Goal: Information Seeking & Learning: Learn about a topic

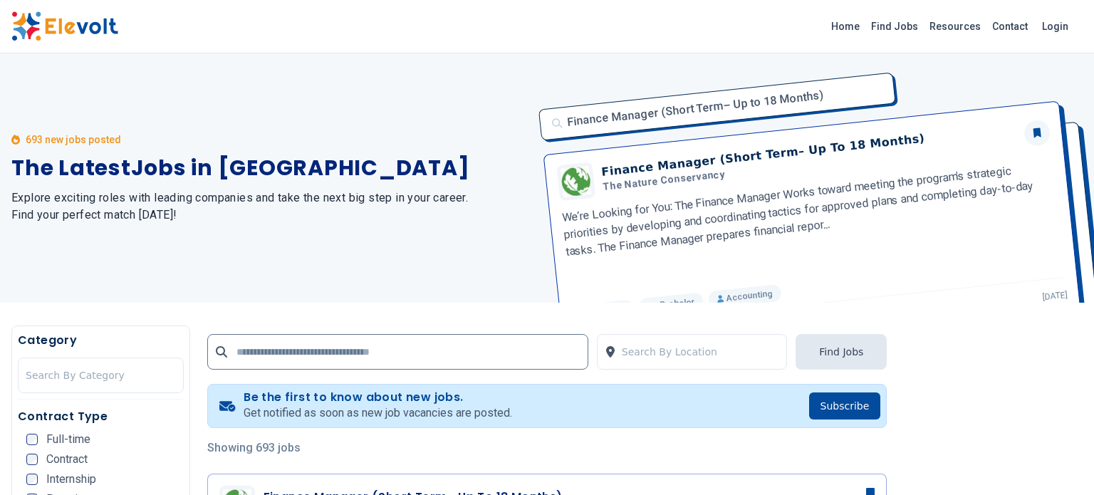
click at [453, 170] on h1 "The Latest Jobs in Kenya" at bounding box center [270, 168] width 519 height 26
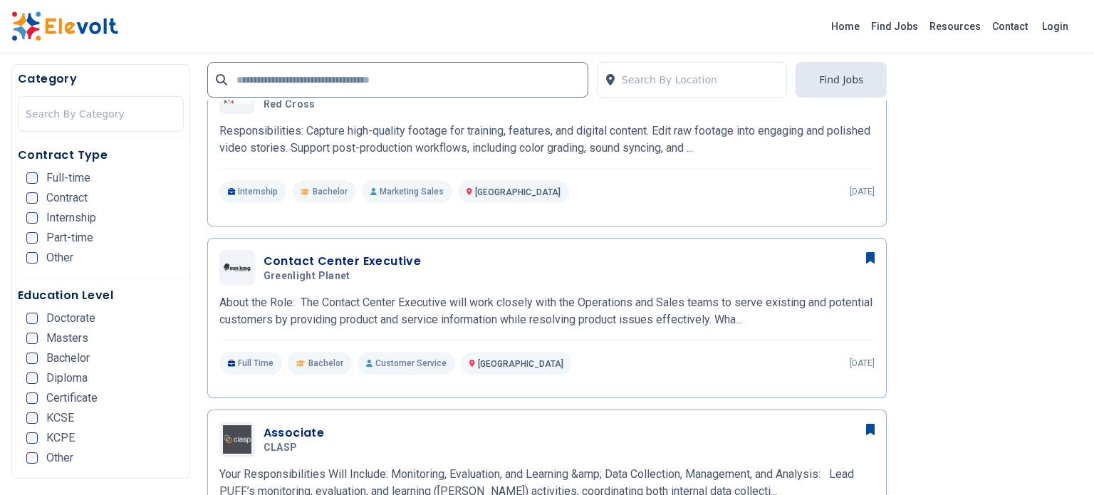
scroll to position [604, 0]
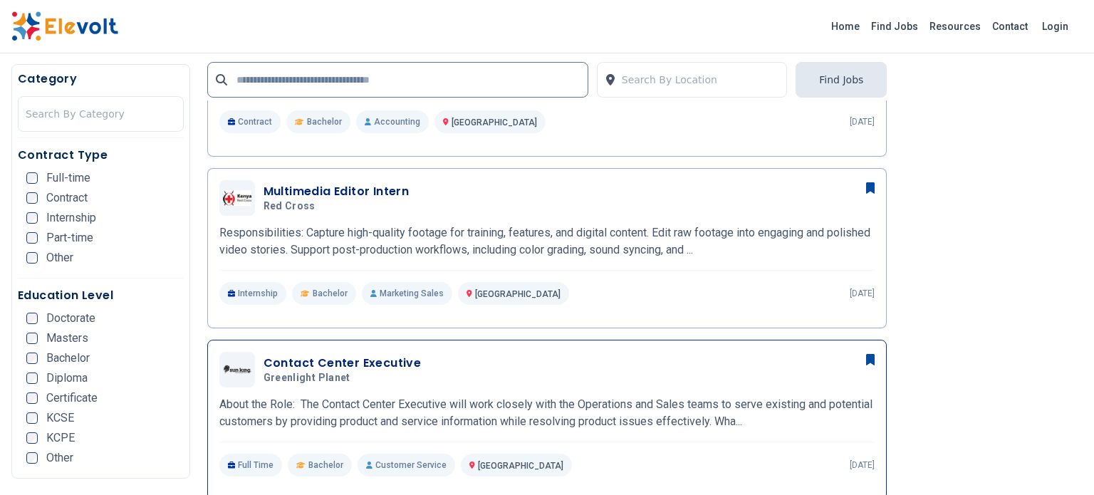
scroll to position [478, 0]
click at [310, 359] on h3 "Contact Center Executive" at bounding box center [343, 362] width 158 height 17
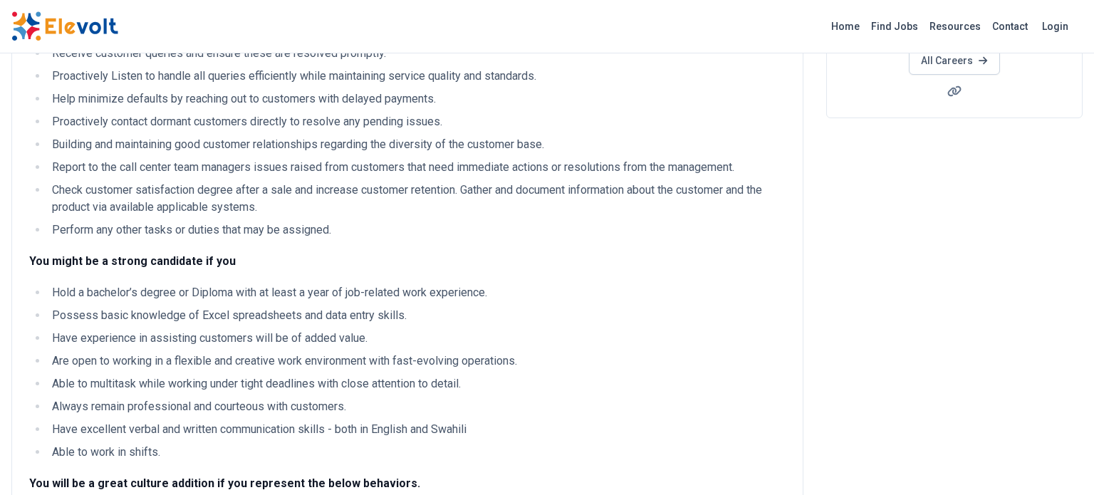
scroll to position [313, 0]
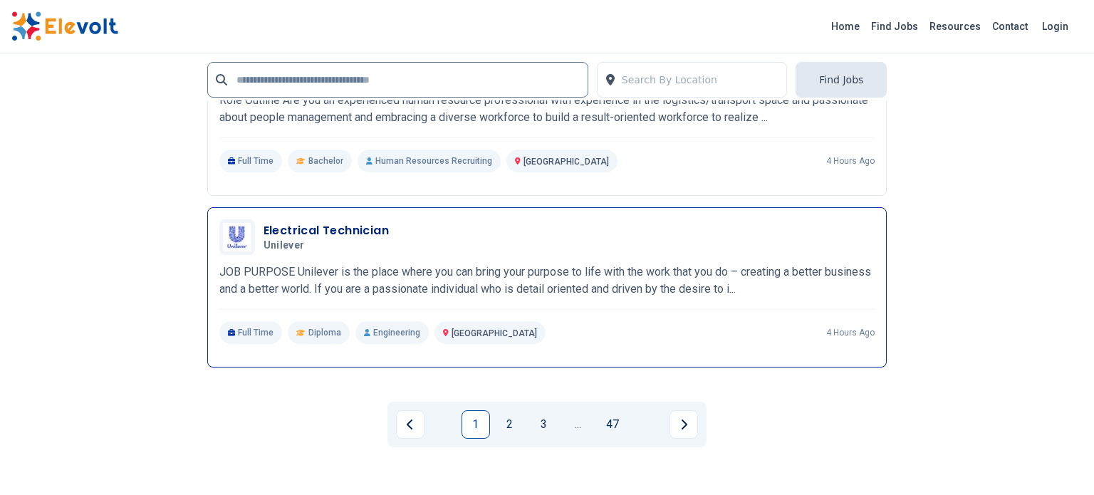
scroll to position [2754, 0]
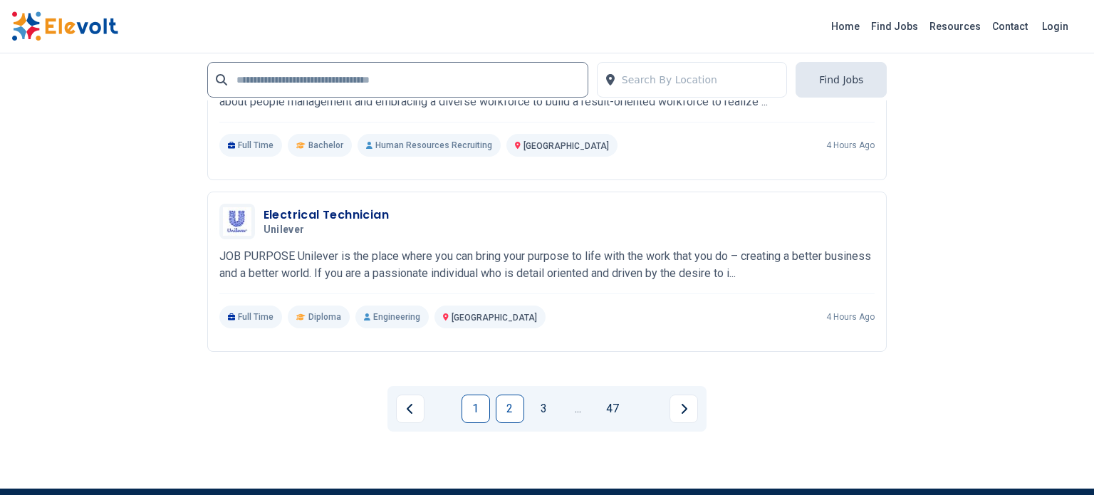
click at [509, 410] on link "2" at bounding box center [510, 409] width 28 height 28
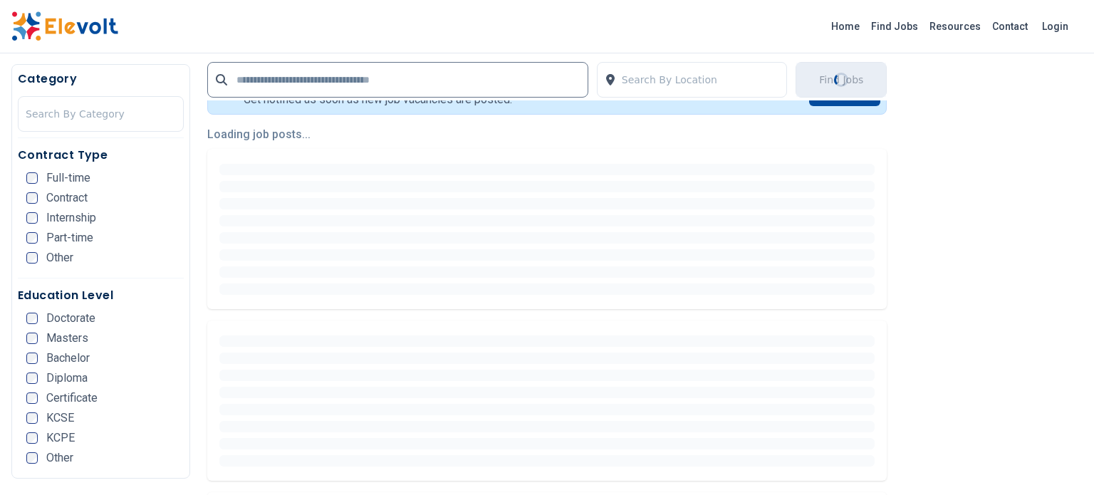
scroll to position [326, 0]
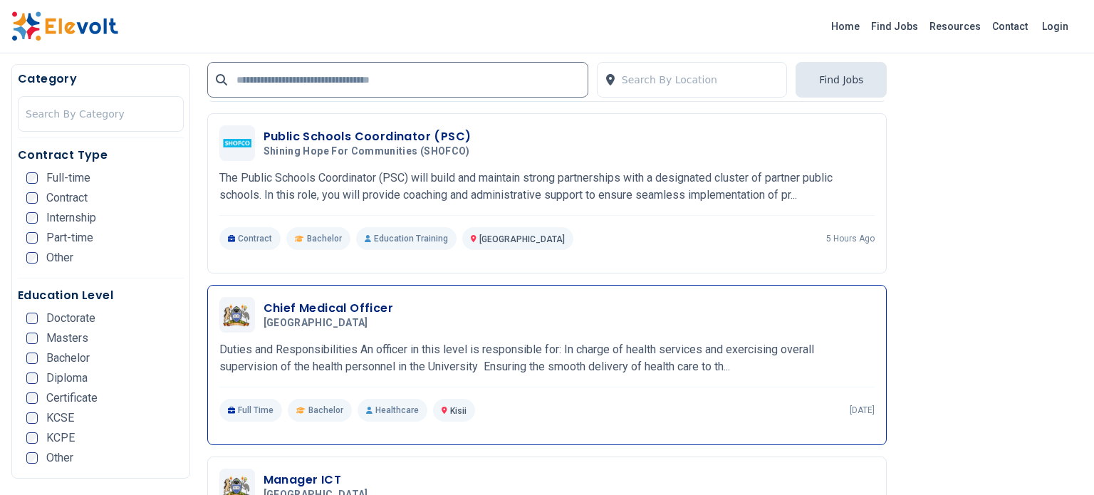
scroll to position [1524, 0]
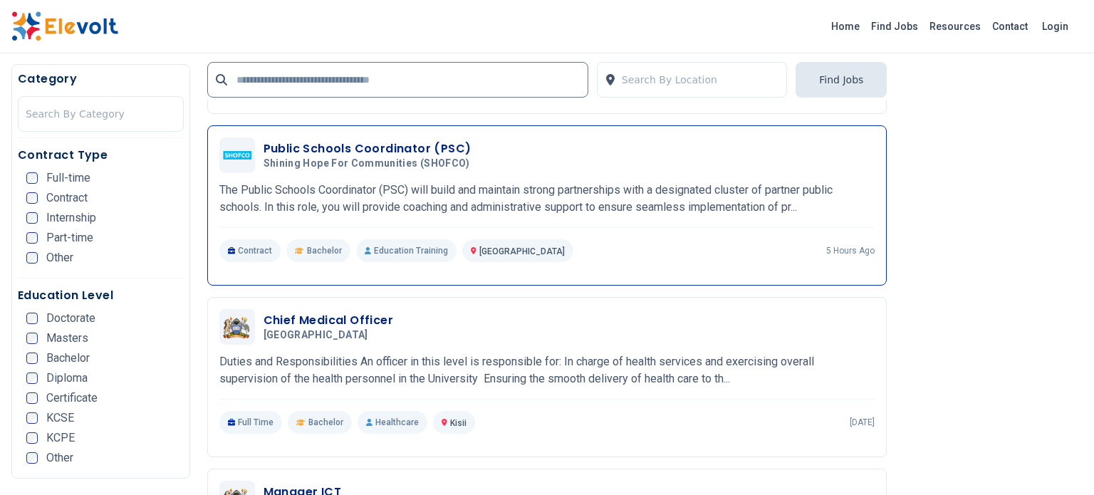
click at [375, 145] on h3 "Public Schools Coordinator (PSC)" at bounding box center [370, 148] width 212 height 17
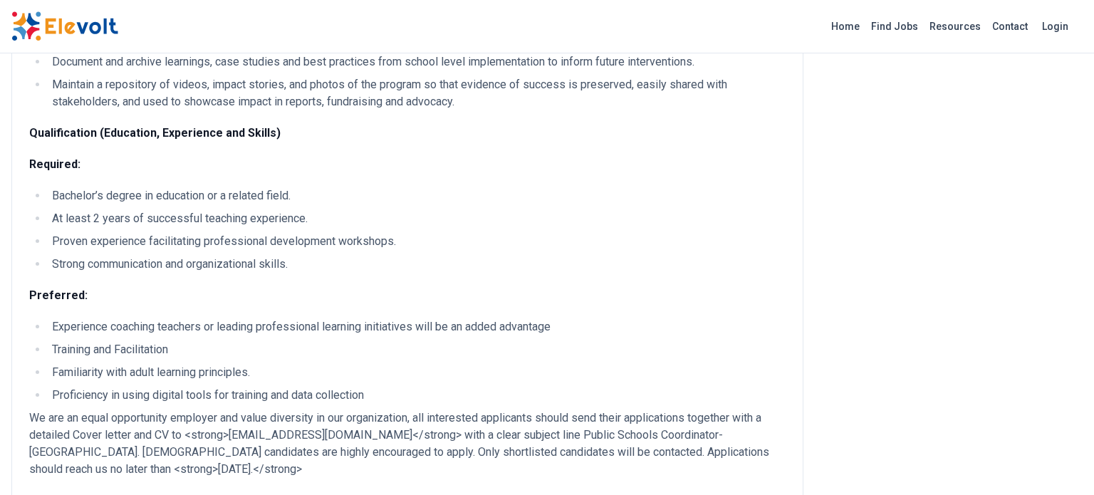
scroll to position [1182, 0]
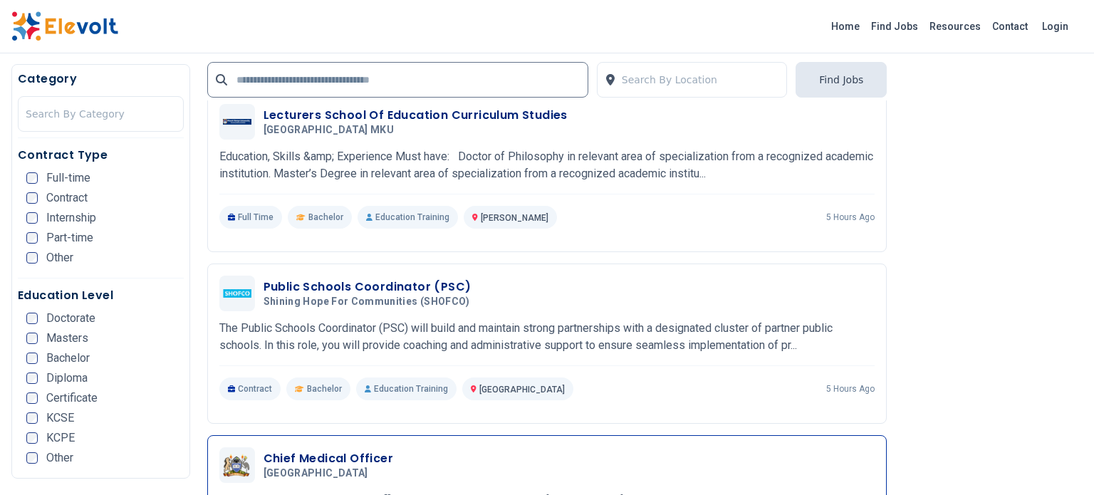
scroll to position [1384, 0]
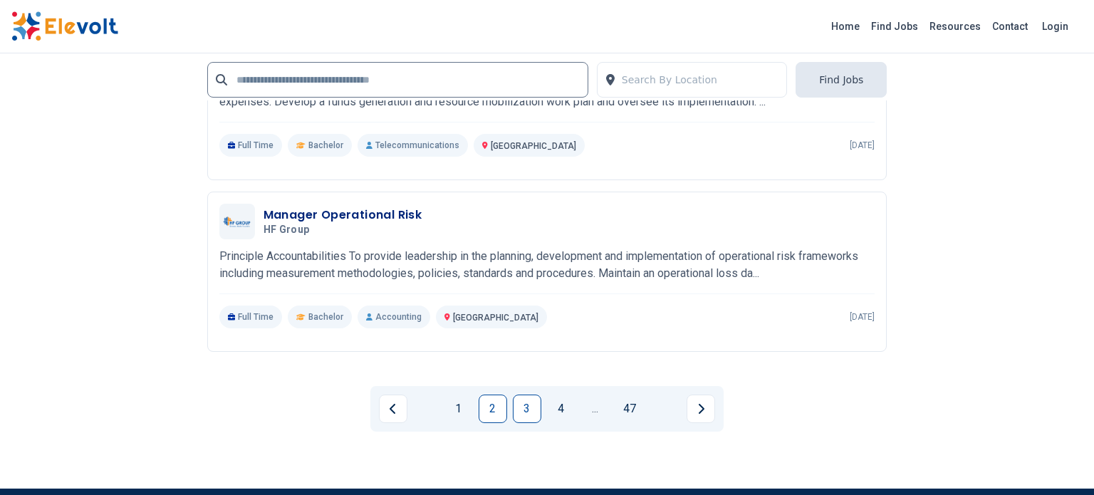
click at [527, 403] on link "3" at bounding box center [527, 409] width 28 height 28
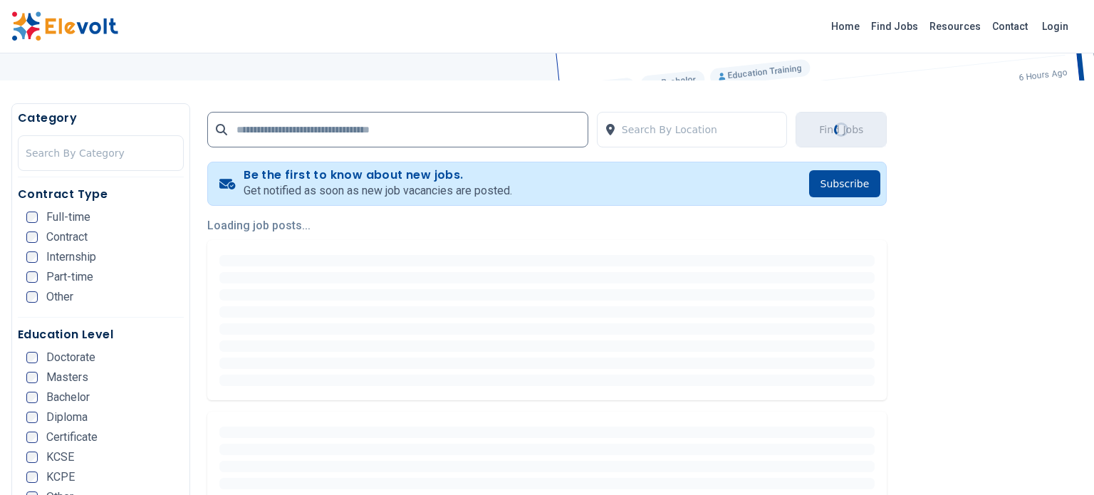
scroll to position [322, 0]
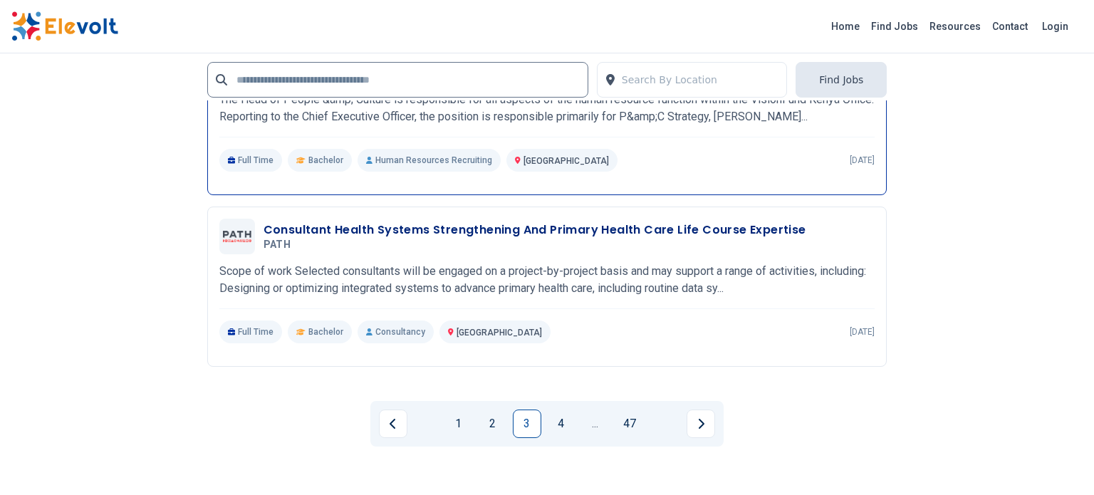
scroll to position [2746, 0]
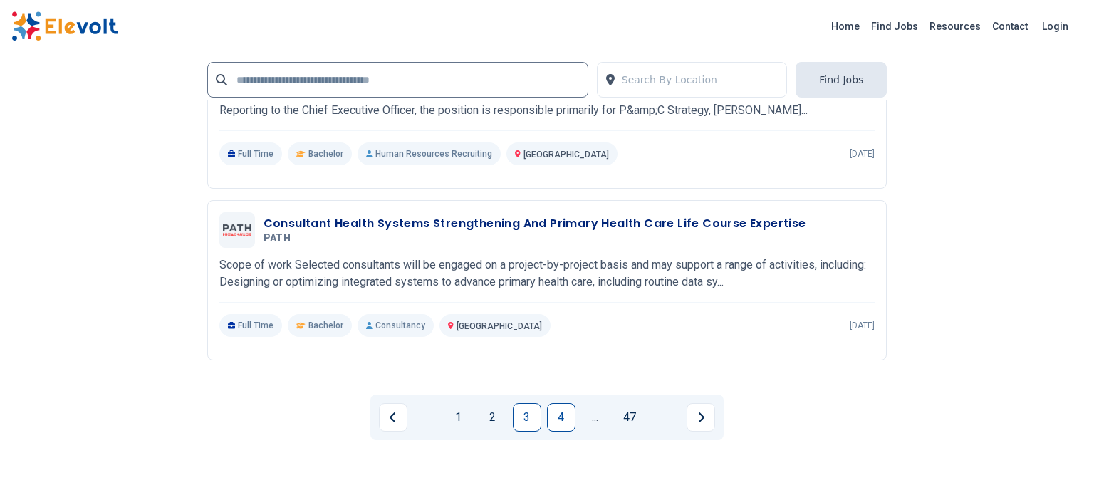
drag, startPoint x: 559, startPoint y: 414, endPoint x: 565, endPoint y: 405, distance: 10.3
click at [560, 413] on link "4" at bounding box center [561, 417] width 28 height 28
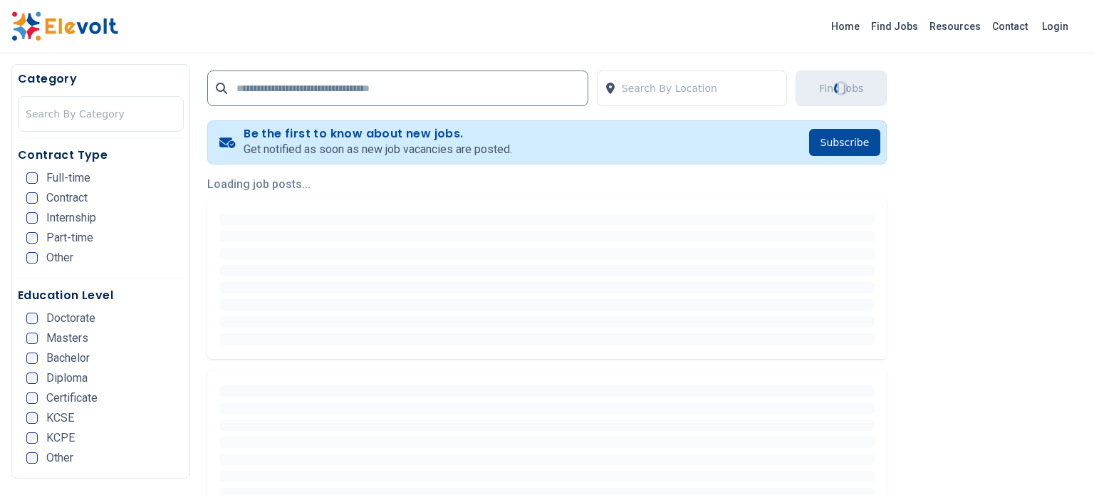
scroll to position [309, 0]
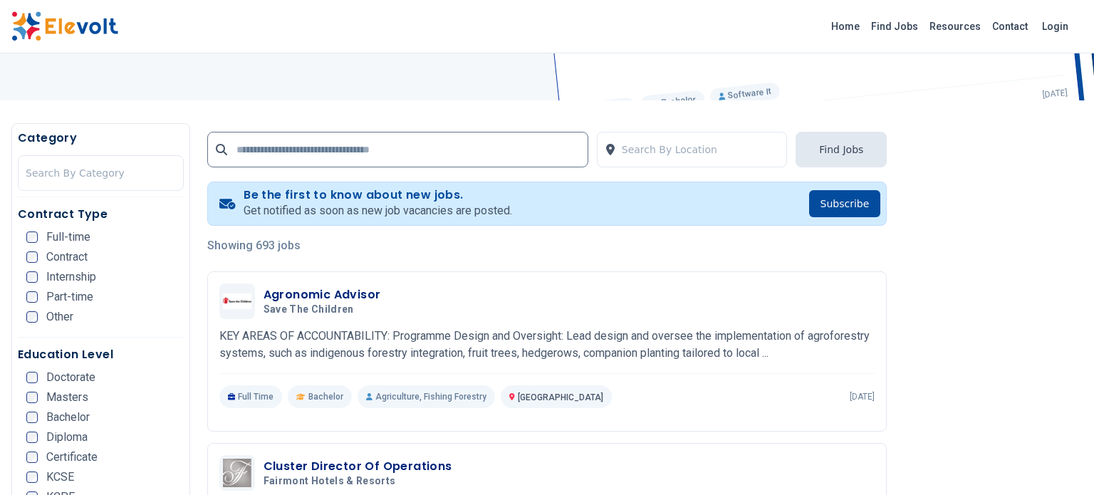
scroll to position [255, 0]
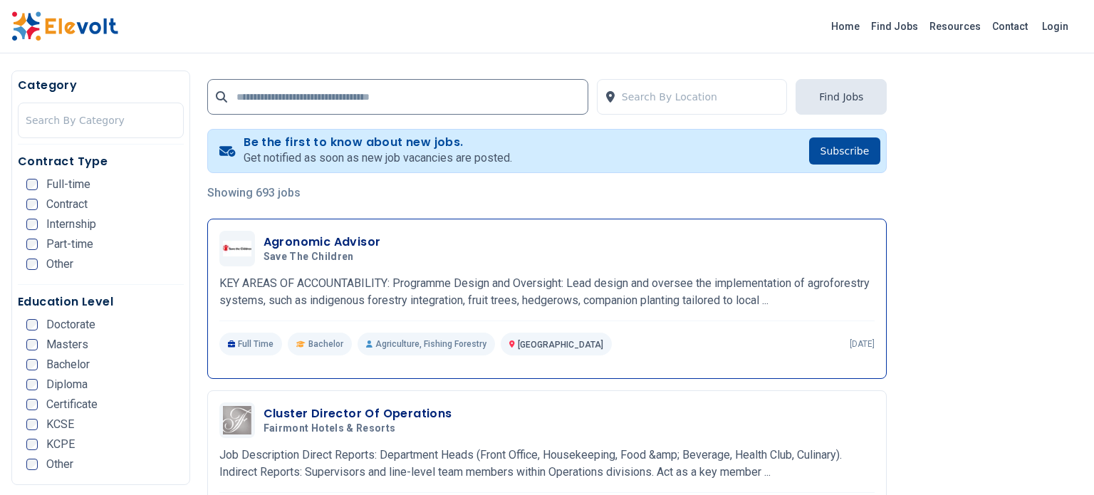
click at [308, 247] on h3 "Agronomic Advisor" at bounding box center [323, 242] width 118 height 17
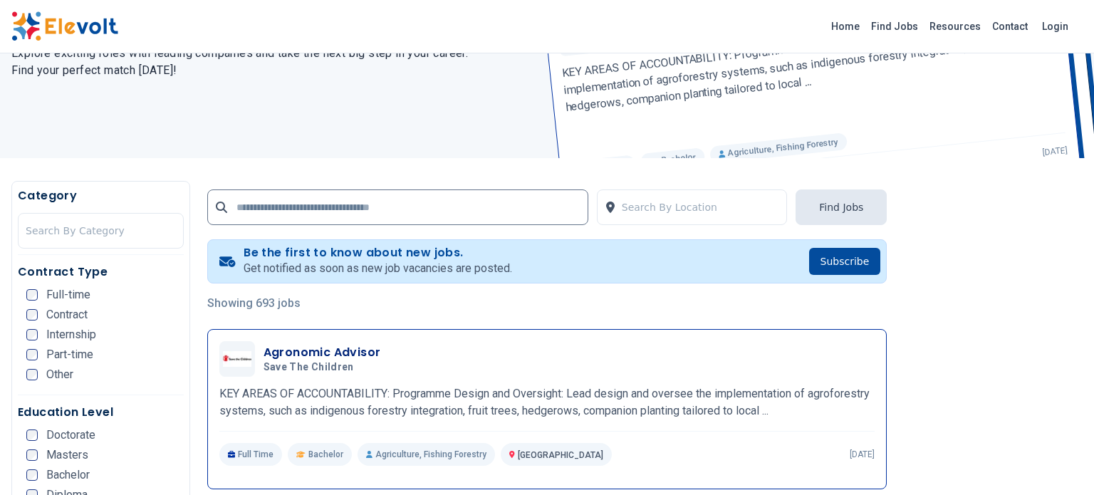
scroll to position [318, 0]
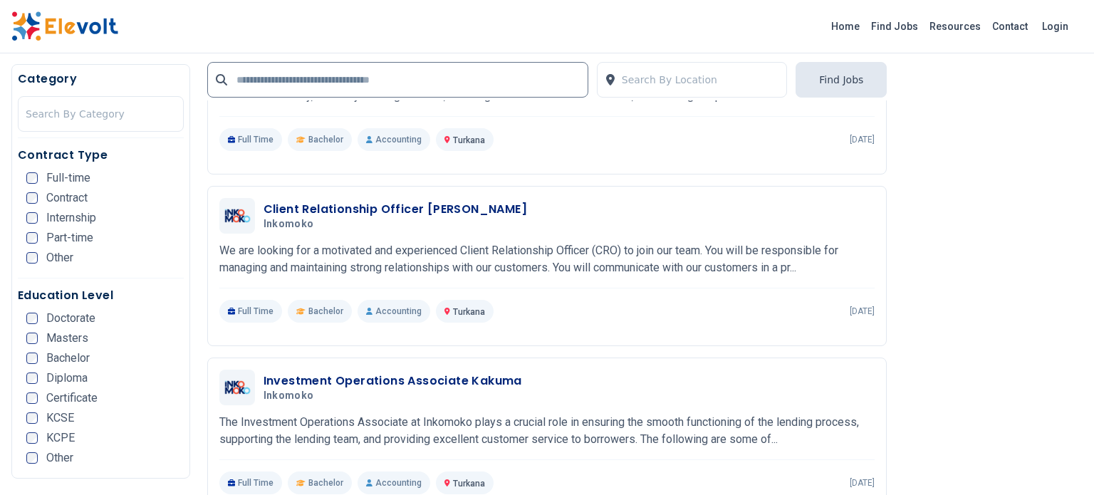
scroll to position [901, 0]
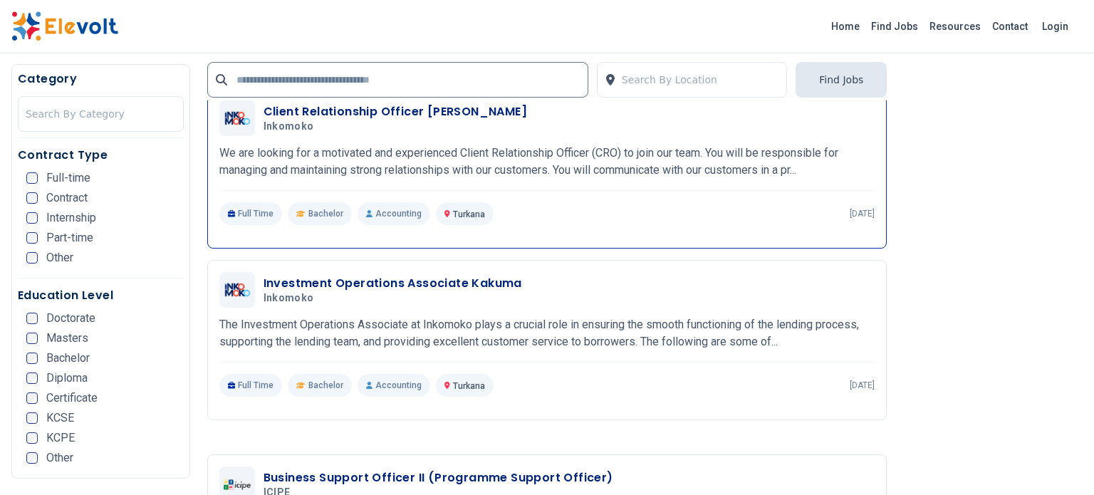
click at [395, 108] on h3 "Client Relationship Officer [PERSON_NAME]" at bounding box center [396, 111] width 264 height 17
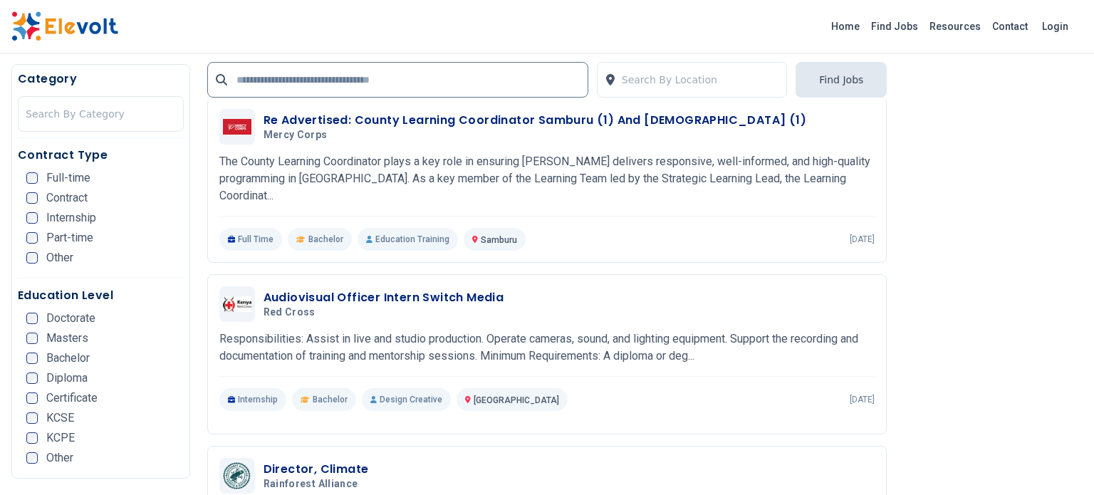
scroll to position [1435, 0]
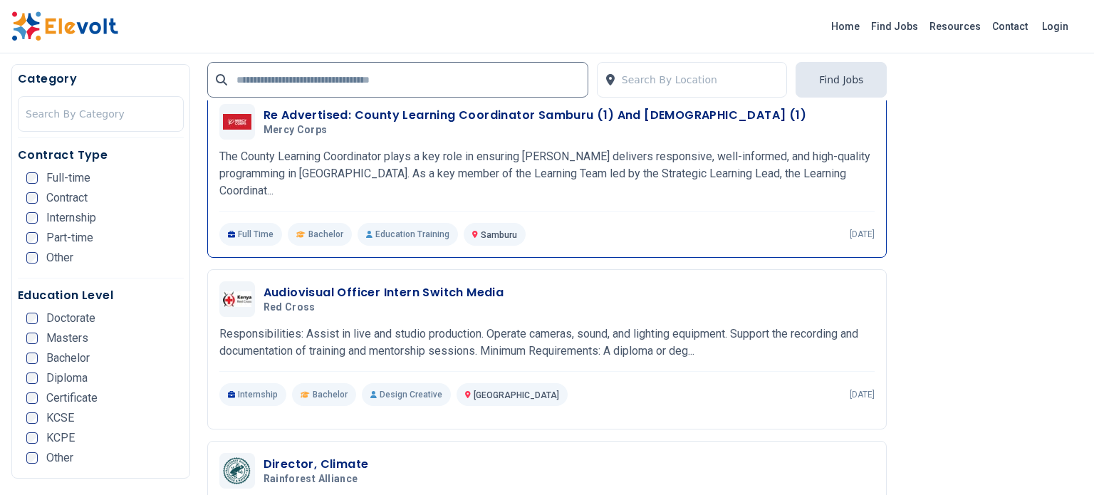
click at [340, 116] on h3 "Re Advertised: County Learning Coordinator Samburu (1) And Turkana (1)" at bounding box center [535, 115] width 543 height 17
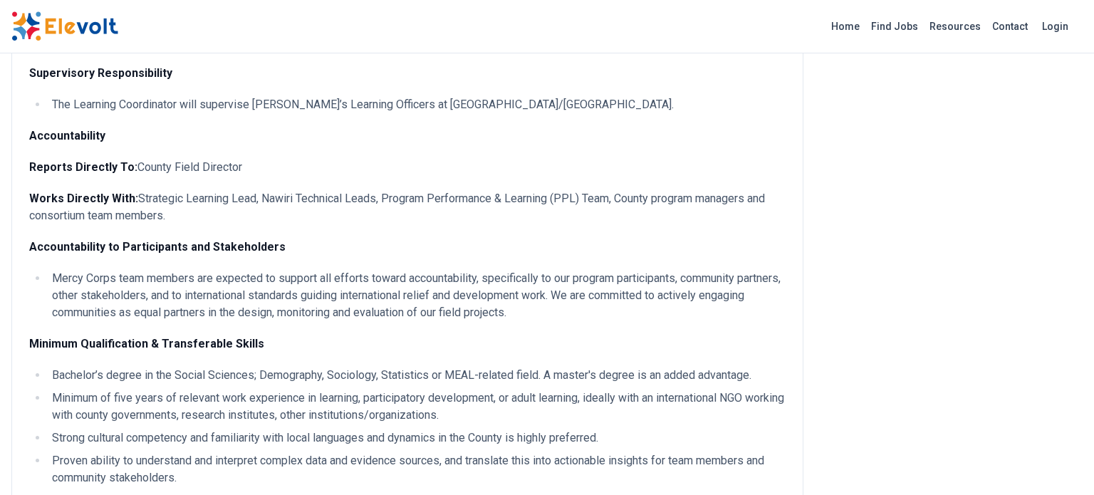
scroll to position [1354, 0]
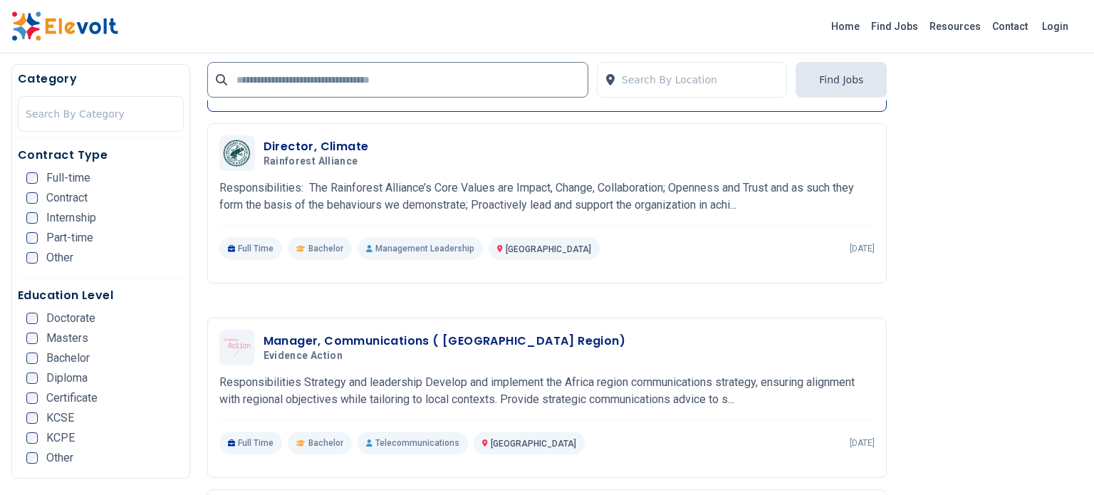
scroll to position [1783, 0]
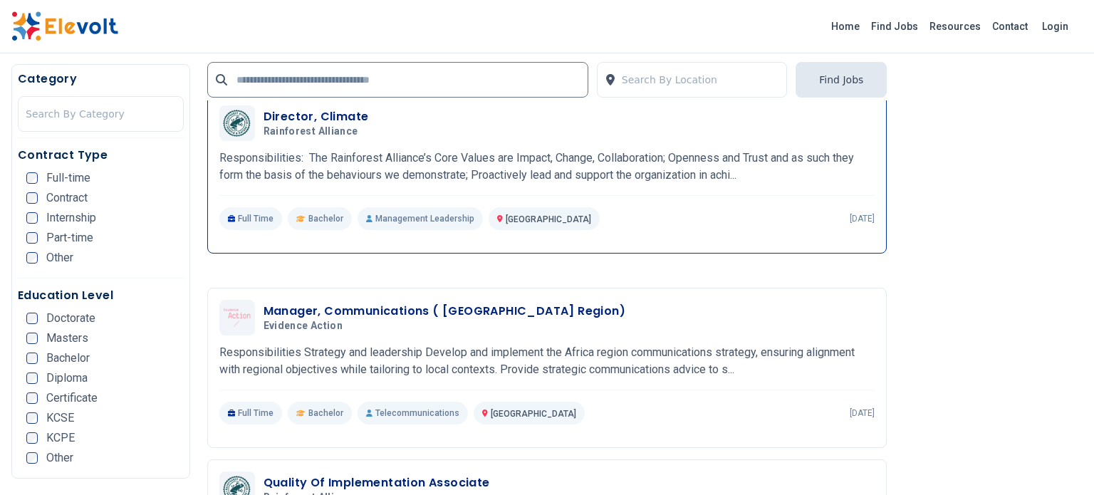
click at [279, 108] on h3 "Director, Climate" at bounding box center [316, 116] width 105 height 17
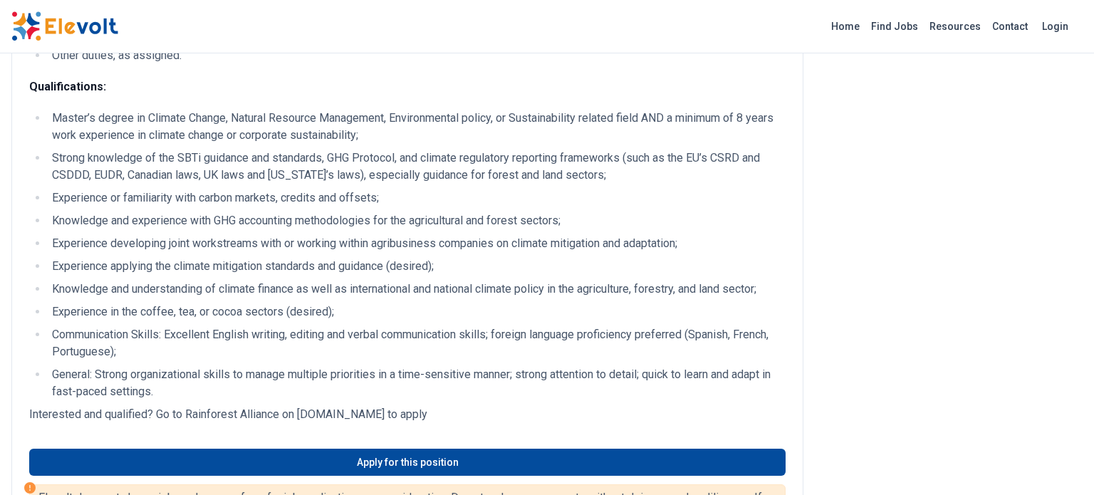
scroll to position [573, 0]
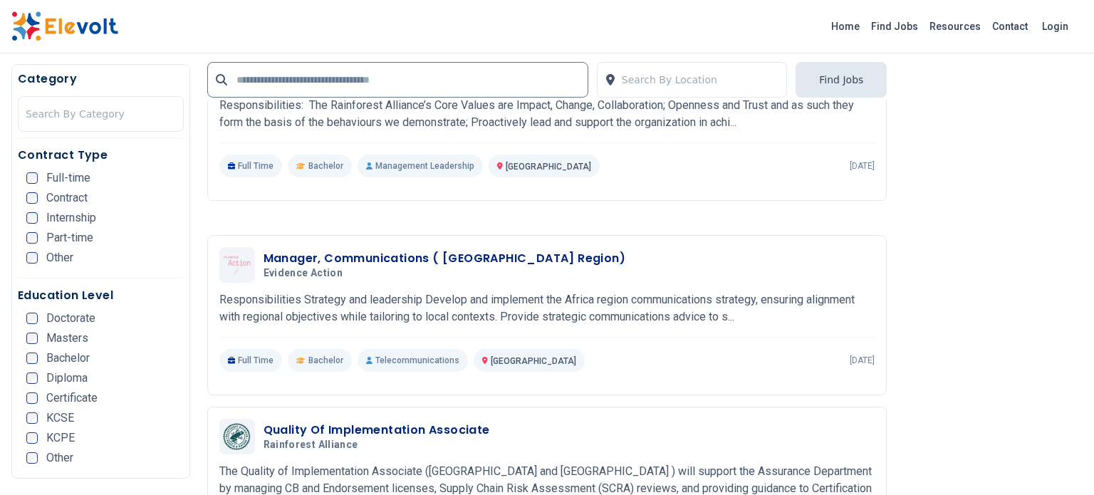
scroll to position [1969, 0]
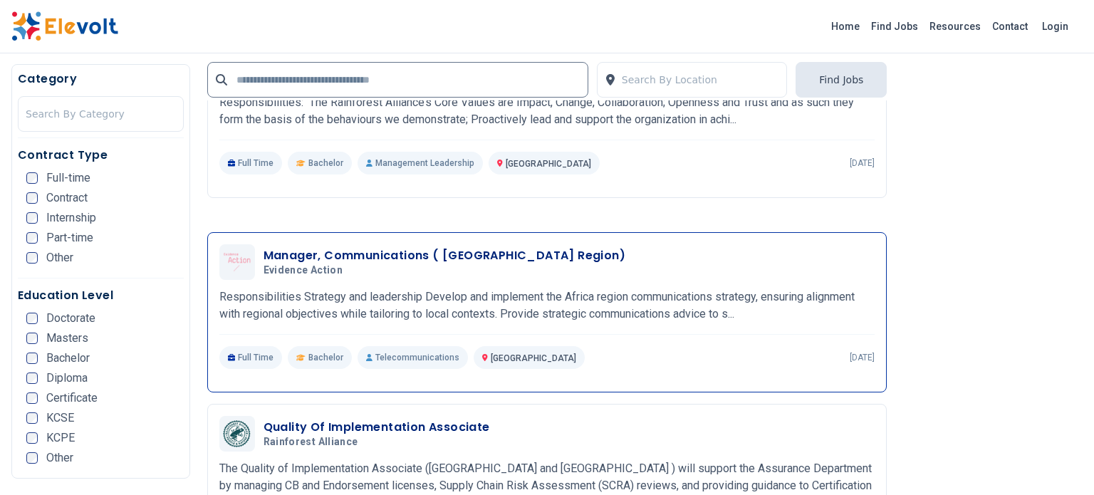
click at [278, 251] on h3 "Manager, Communications ( [GEOGRAPHIC_DATA] Region)" at bounding box center [445, 255] width 362 height 17
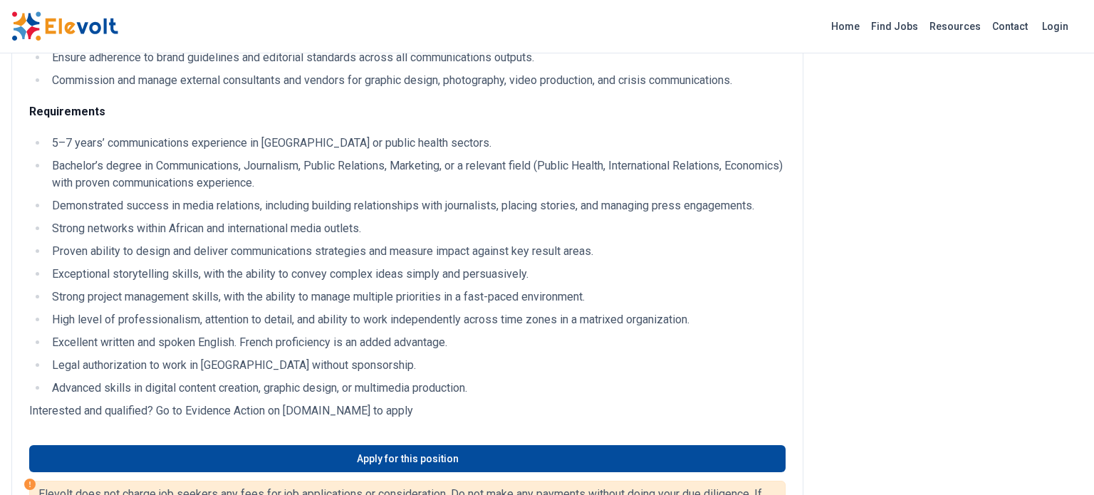
scroll to position [669, 0]
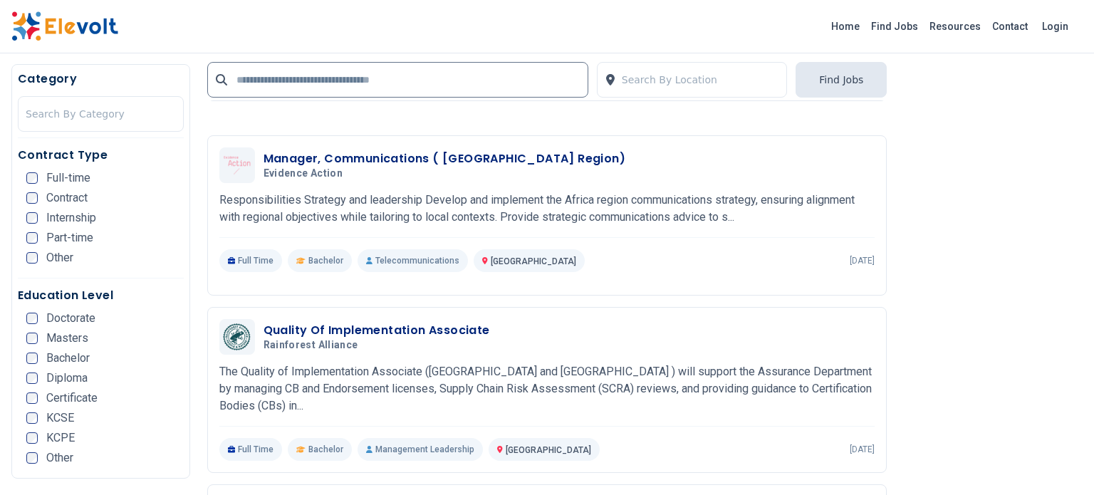
scroll to position [1923, 0]
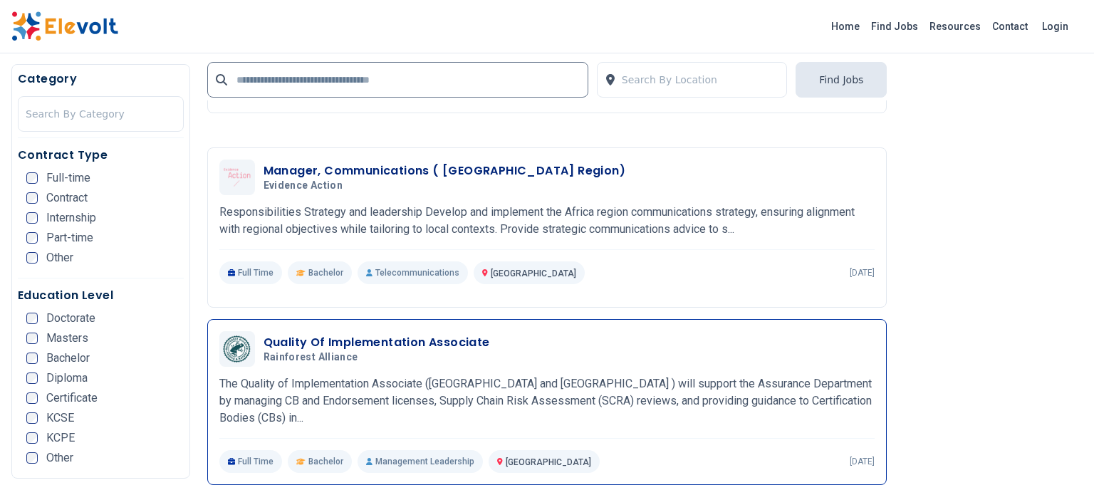
click at [269, 336] on h3 "Quality Of Implementation Associate" at bounding box center [377, 342] width 227 height 17
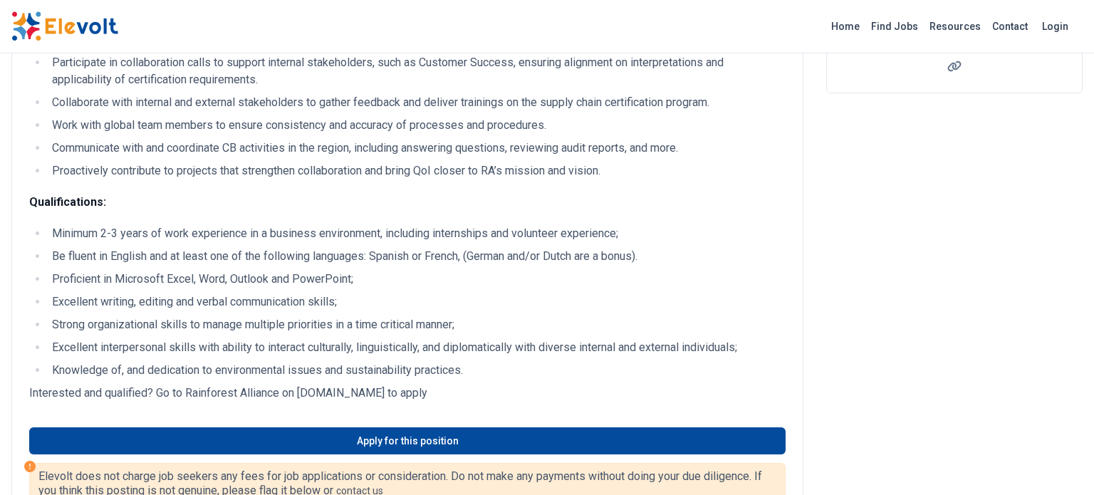
scroll to position [296, 0]
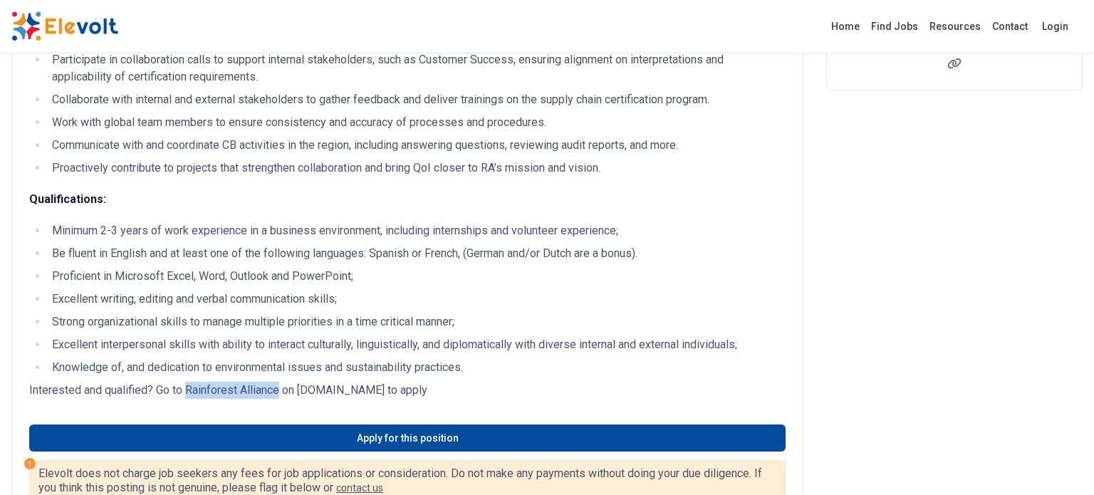
drag, startPoint x: 189, startPoint y: 390, endPoint x: 279, endPoint y: 390, distance: 89.8
click at [279, 390] on p "Interested and qualified? Go to Rainforest Alliance on [DOMAIN_NAME] to apply" at bounding box center [407, 390] width 757 height 17
